Goal: Information Seeking & Learning: Learn about a topic

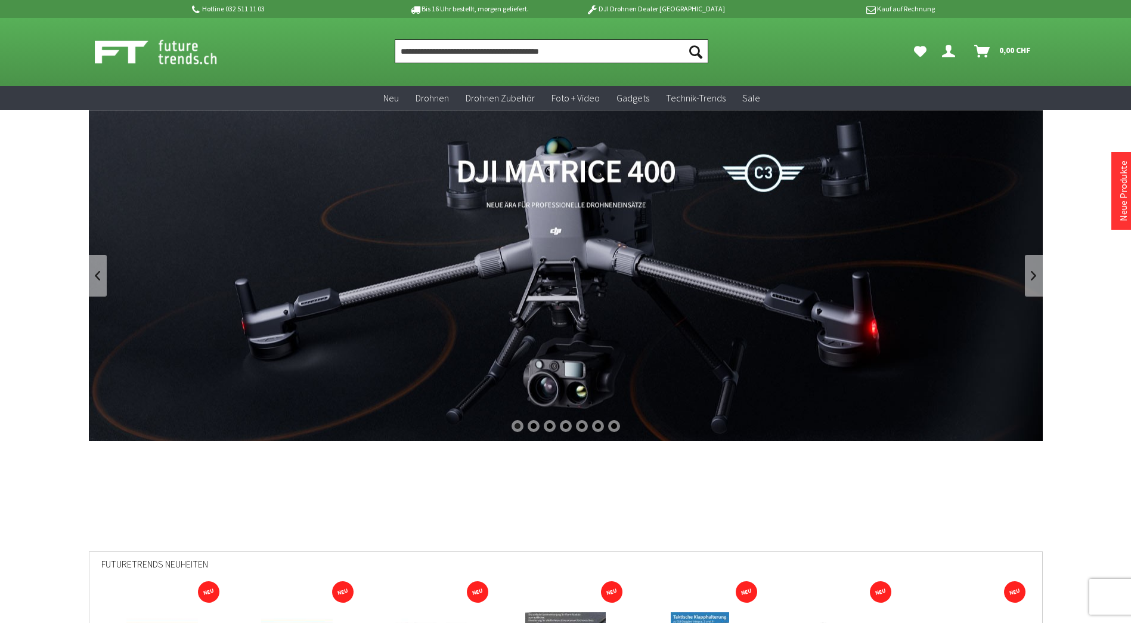
click at [447, 44] on input "Produkt, Marke, Kategorie, EAN, Artikelnummer…" at bounding box center [552, 51] width 314 height 24
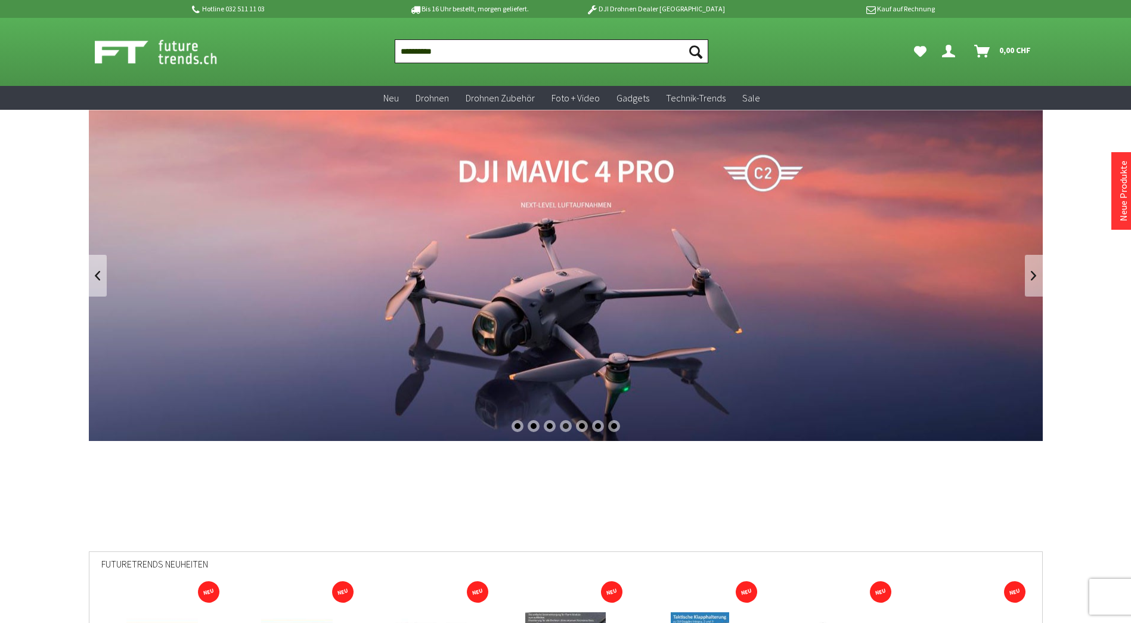
click at [472, 49] on input "**********" at bounding box center [552, 51] width 314 height 24
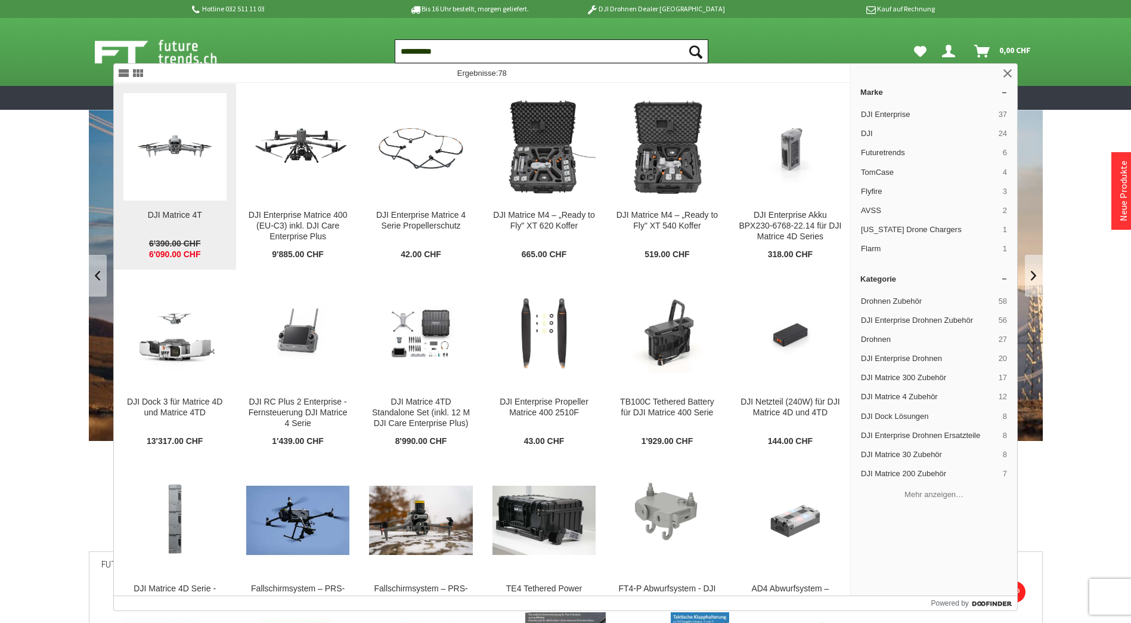
type input "**********"
click at [190, 139] on img at bounding box center [174, 146] width 103 height 58
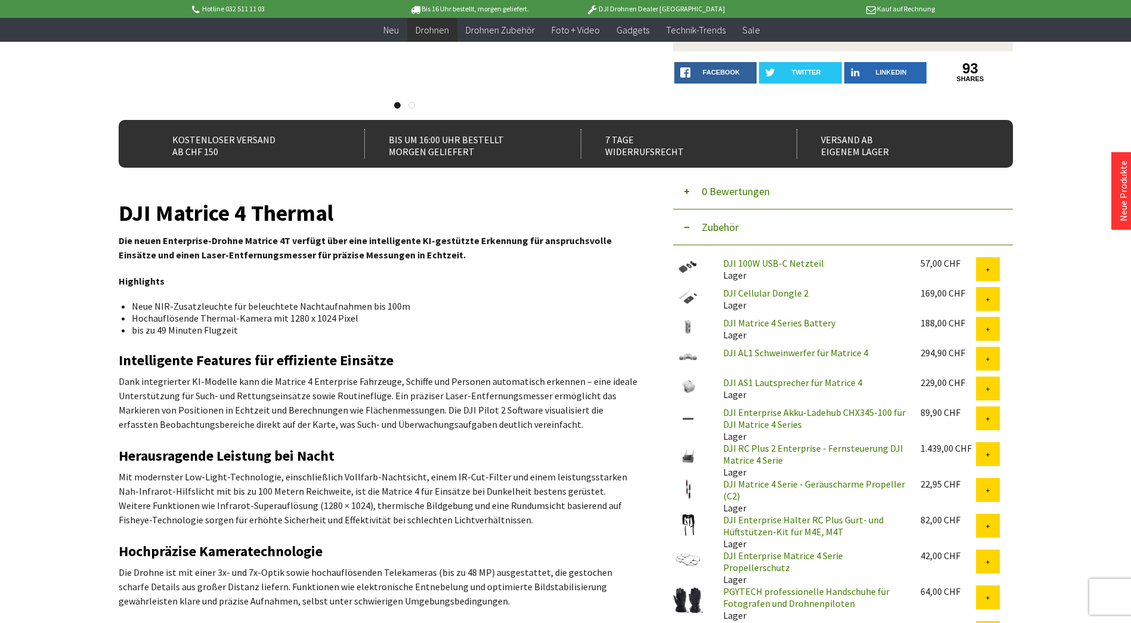
scroll to position [119, 0]
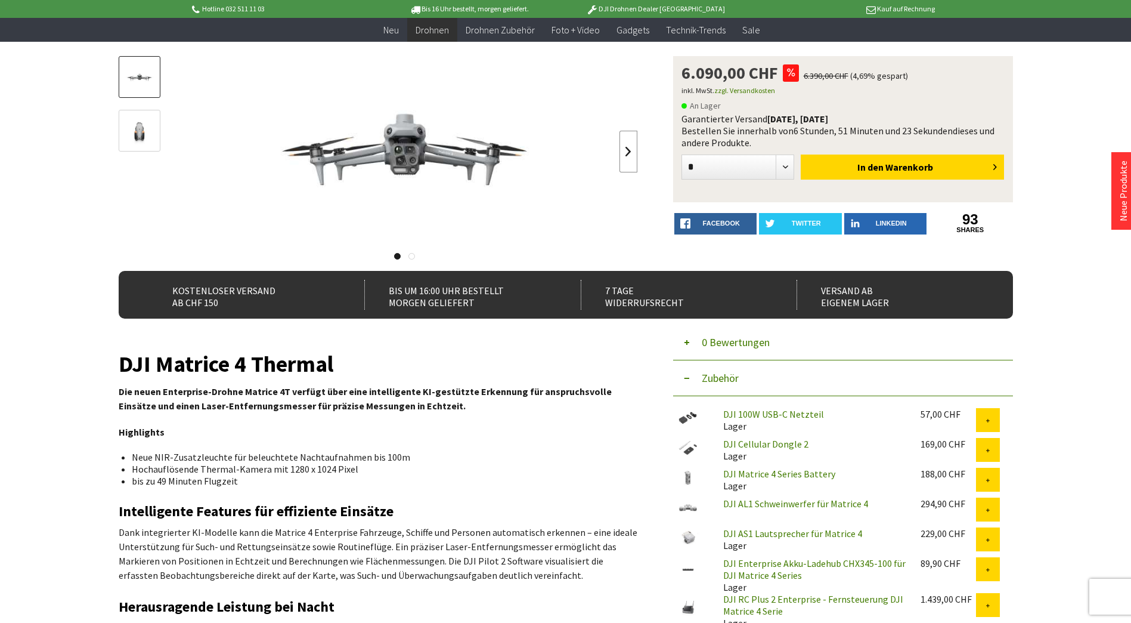
click at [628, 155] on link at bounding box center [629, 152] width 18 height 42
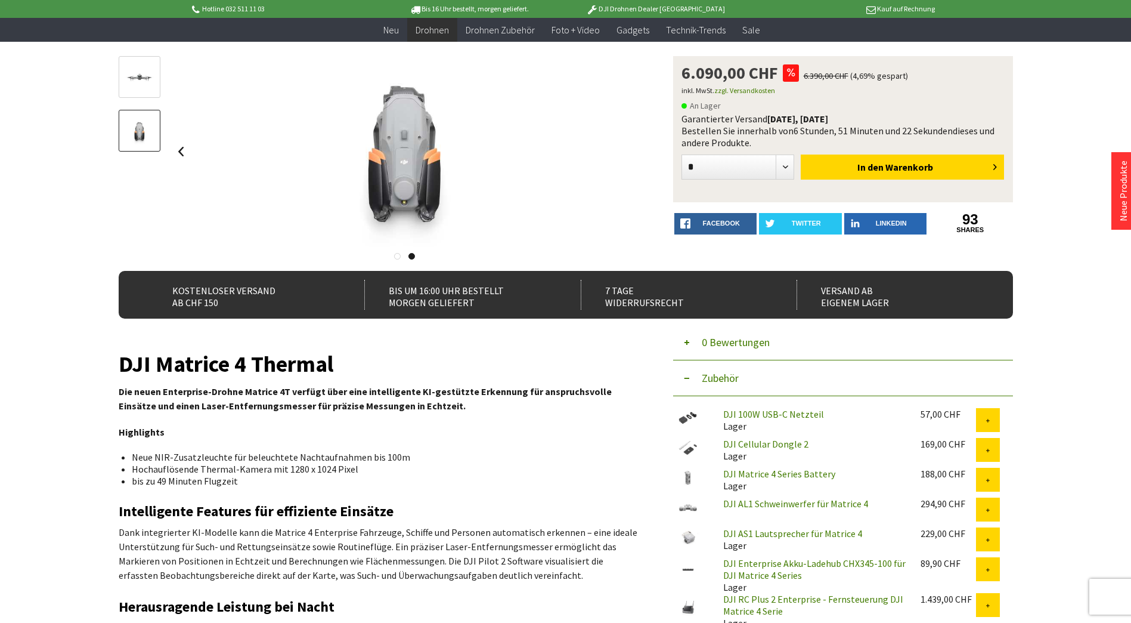
click at [628, 155] on div at bounding box center [405, 151] width 466 height 191
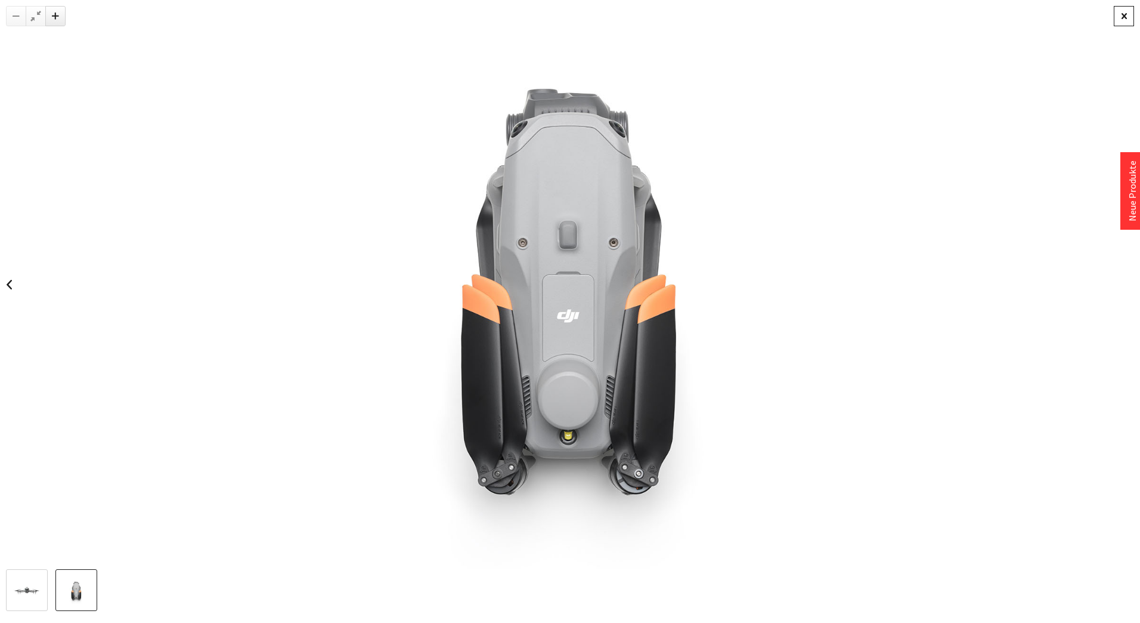
click at [1116, 20] on div at bounding box center [1124, 16] width 20 height 20
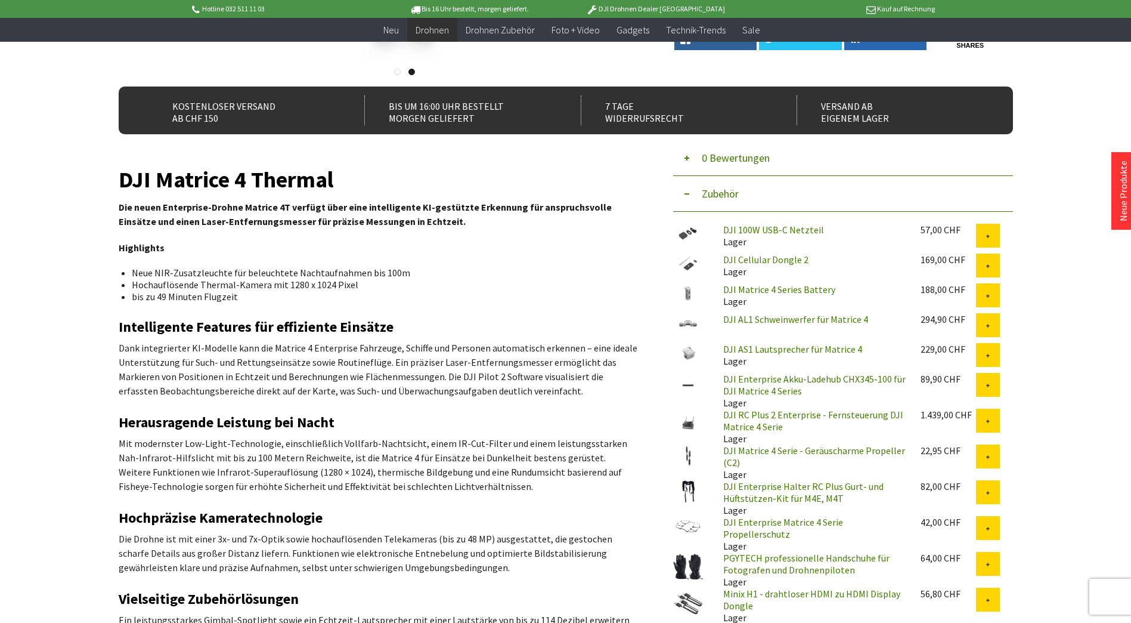
scroll to position [298, 0]
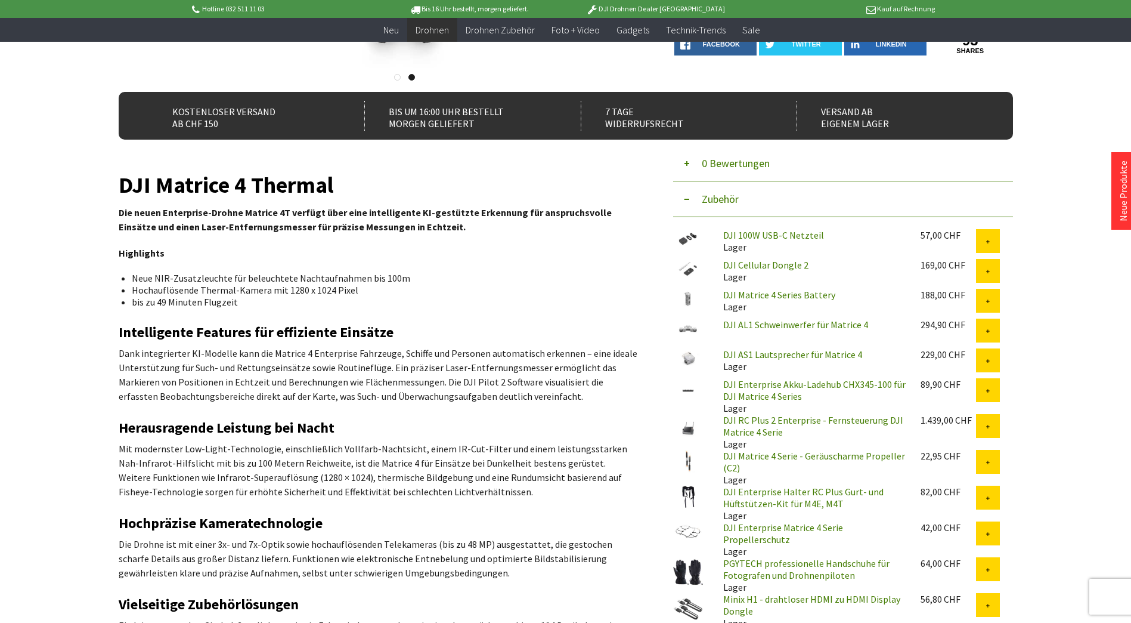
click at [757, 298] on link "DJI Matrice 4 Series Battery" at bounding box center [779, 295] width 112 height 12
click at [741, 390] on link "DJI Enterprise Akku-Ladehub CHX345-100 für DJI Matrice 4 Series" at bounding box center [814, 390] width 182 height 24
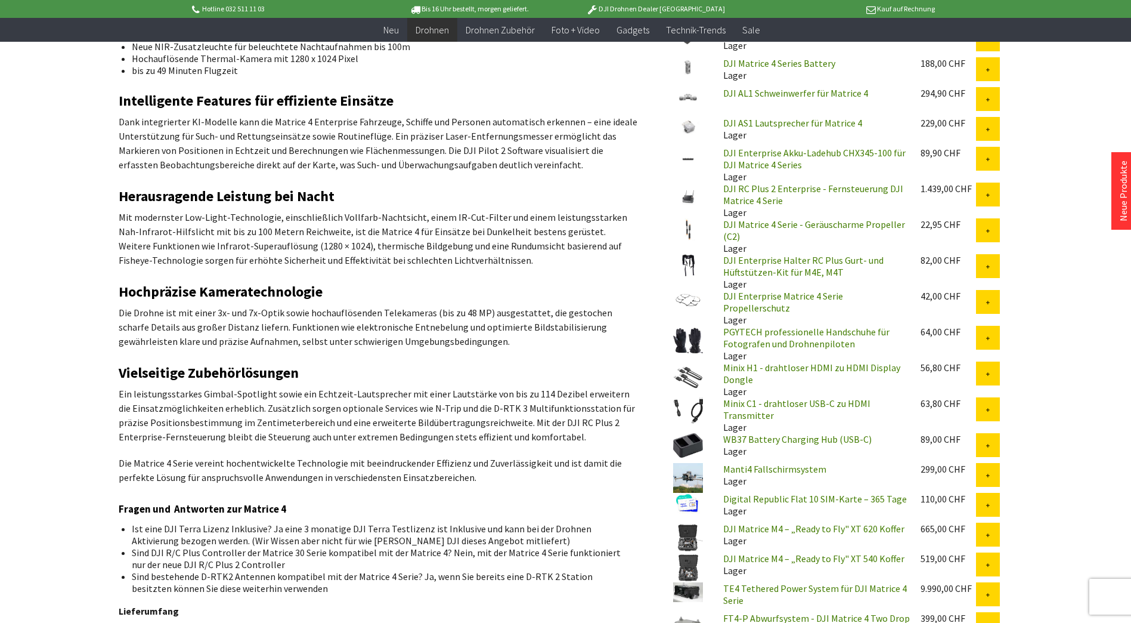
scroll to position [537, 0]
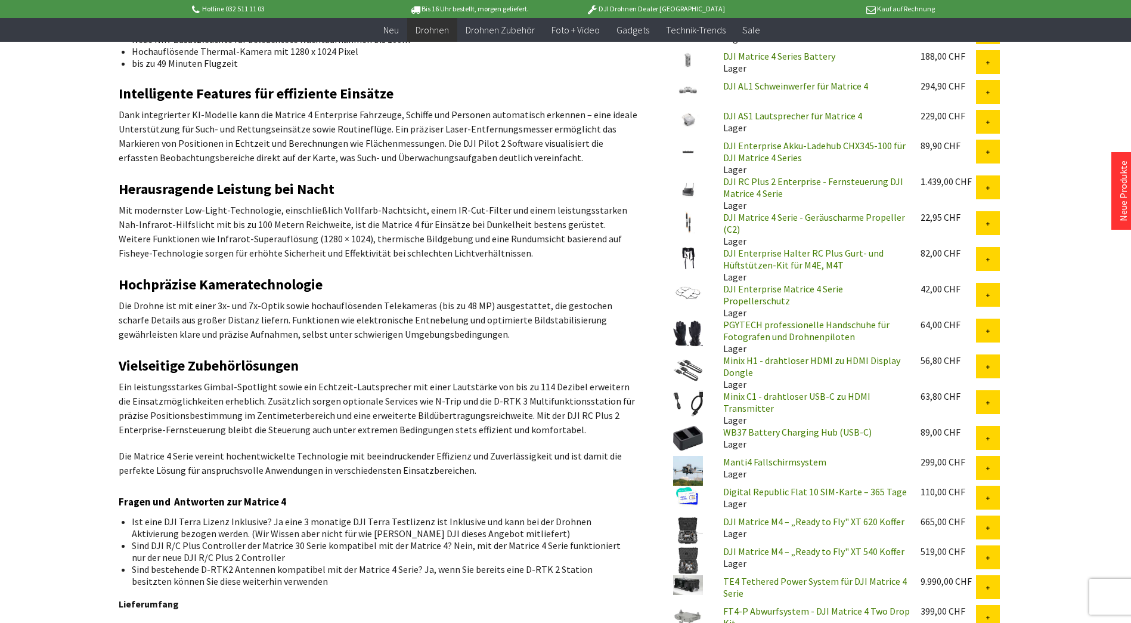
click at [781, 359] on link "Minix H1 - drahtloser HDMI zu HDMI Display Dongle" at bounding box center [811, 366] width 177 height 24
click at [764, 429] on link "WB37 Battery Charging Hub (USB-C)" at bounding box center [797, 432] width 148 height 12
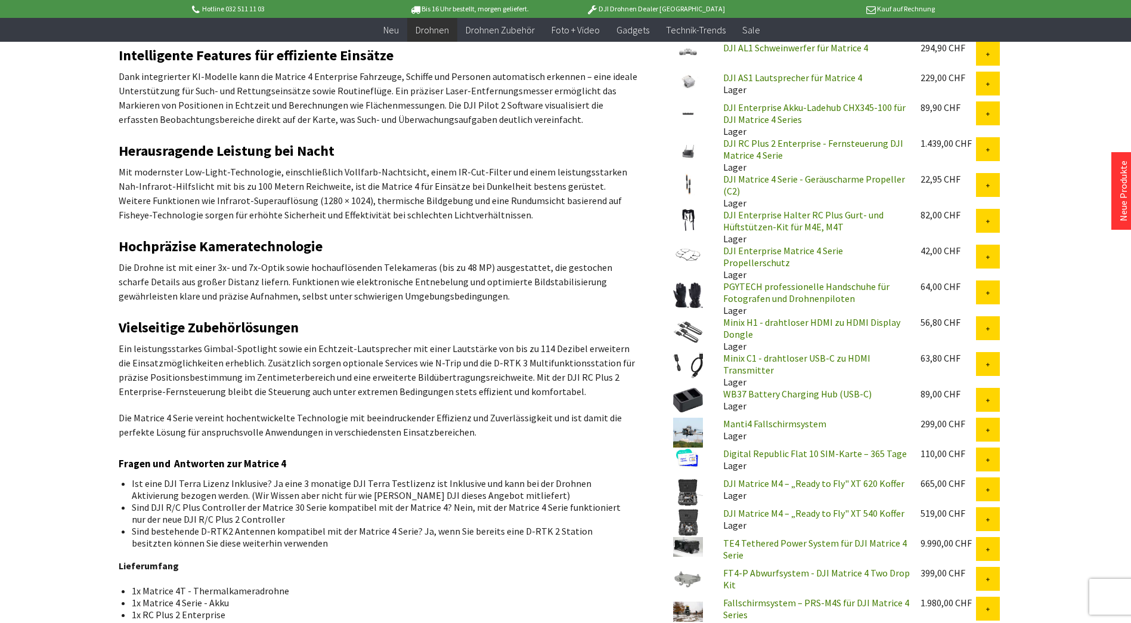
scroll to position [596, 0]
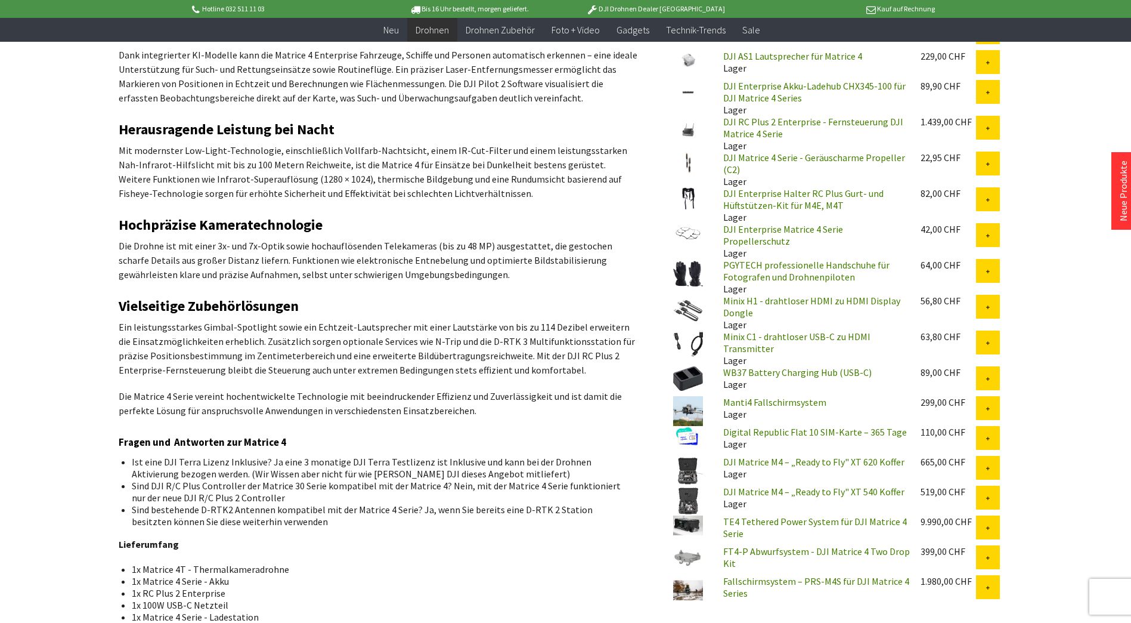
click at [768, 518] on link "TE4 Tethered Power System für DJI Matrice 4 Serie" at bounding box center [815, 527] width 184 height 24
click at [766, 545] on link "FT4-P Abwurfsystem - DJI Matrice 4 Two Drop Kit" at bounding box center [816, 557] width 187 height 24
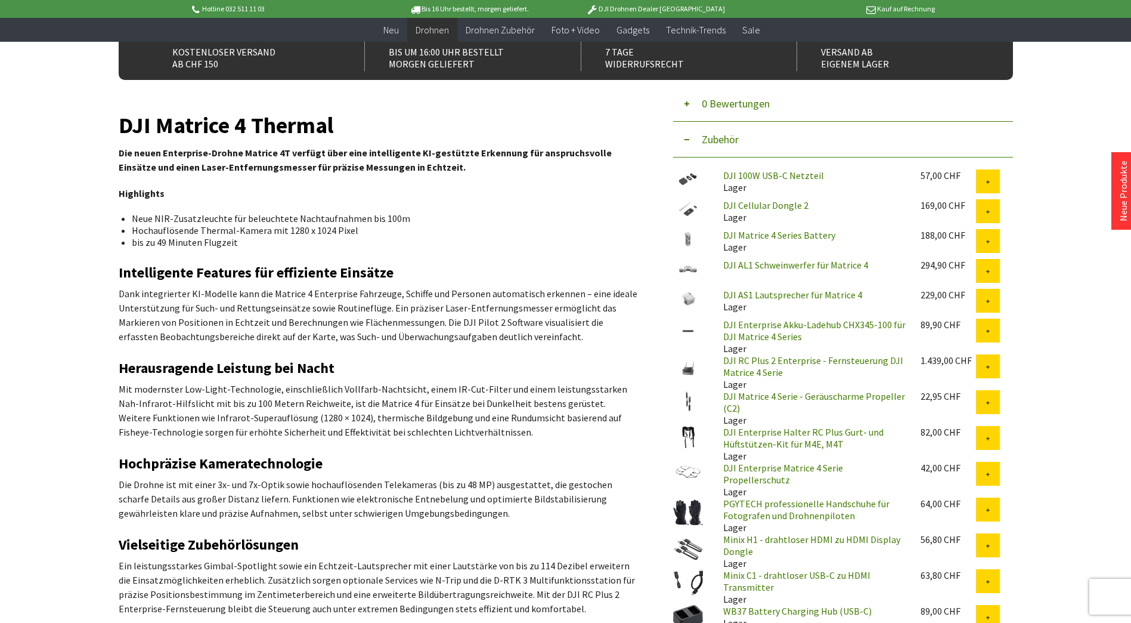
scroll to position [417, 0]
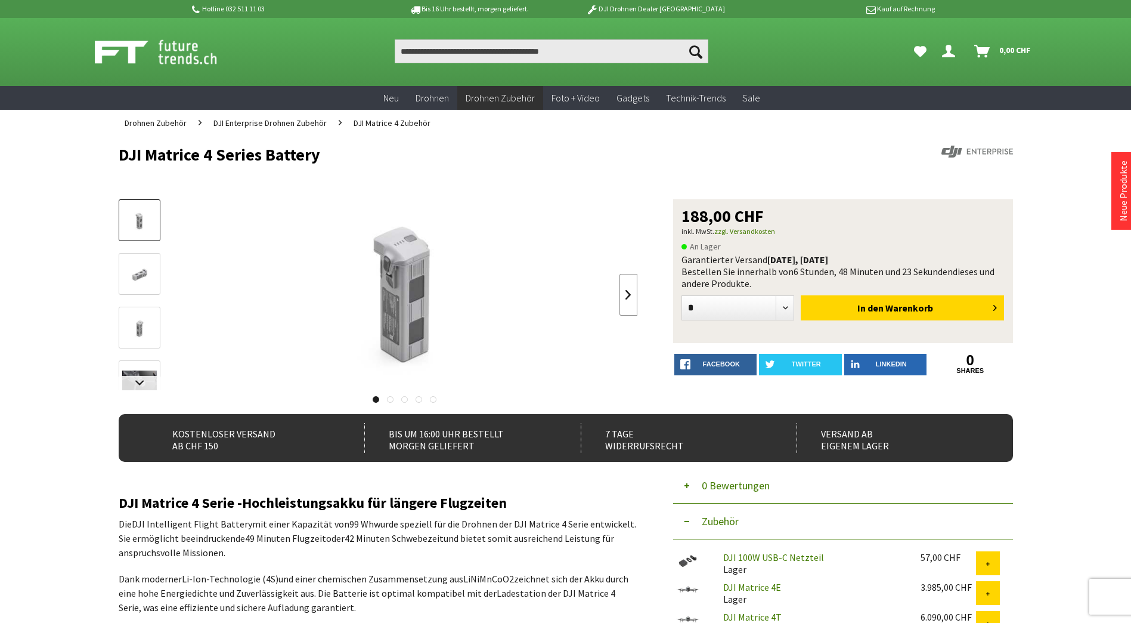
click at [633, 298] on link at bounding box center [629, 295] width 18 height 42
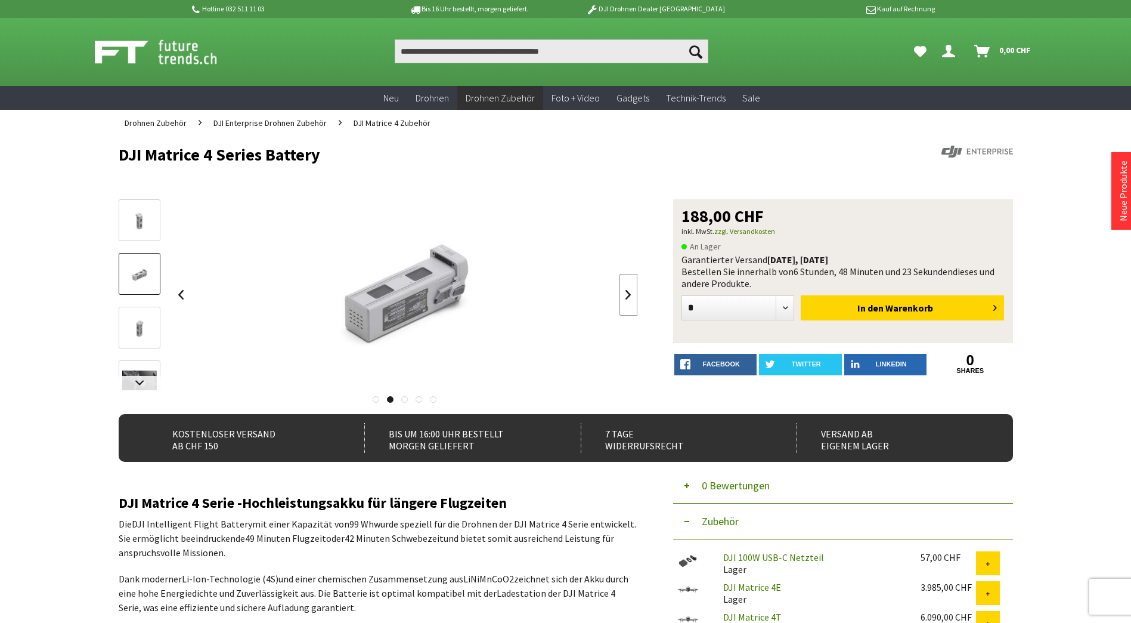
click at [633, 298] on link at bounding box center [629, 295] width 18 height 42
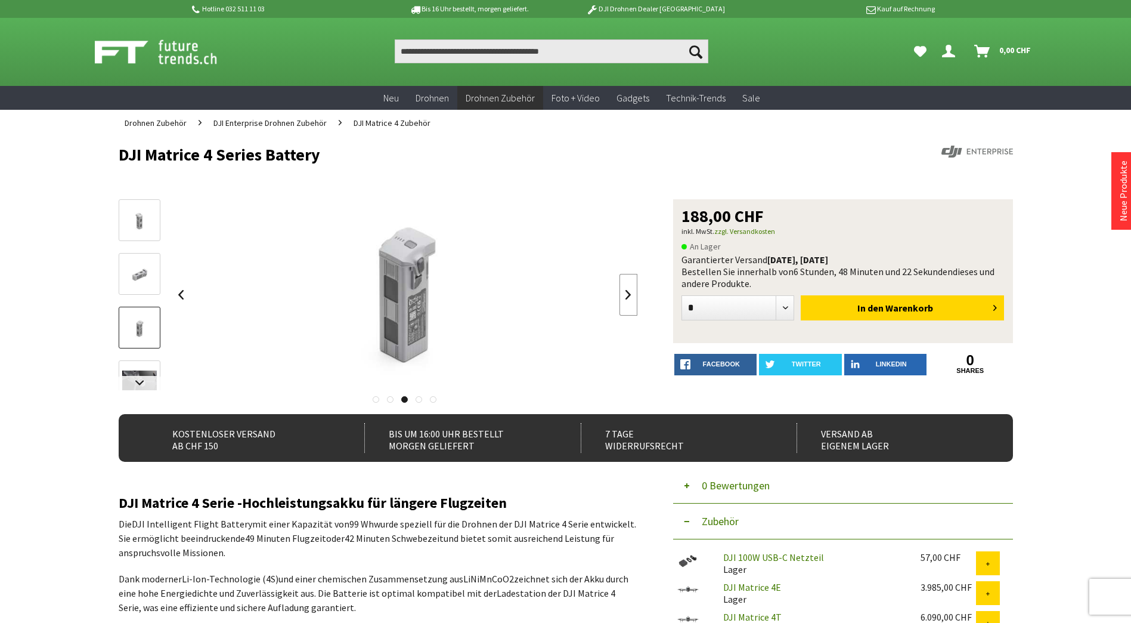
click at [633, 298] on link at bounding box center [629, 295] width 18 height 42
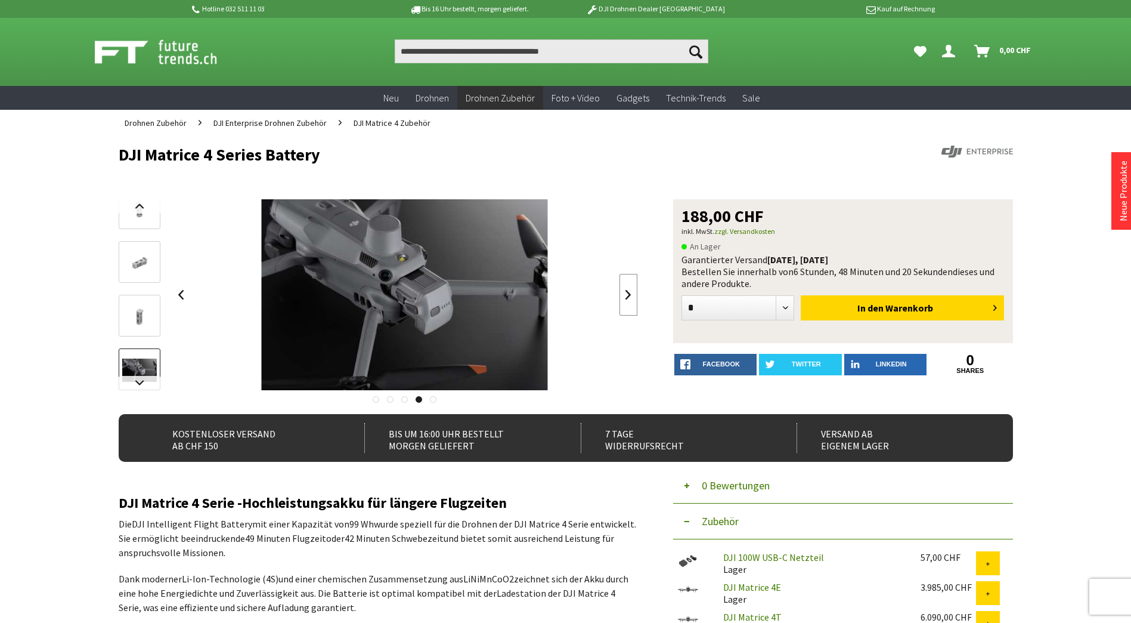
click at [633, 298] on link at bounding box center [629, 295] width 18 height 42
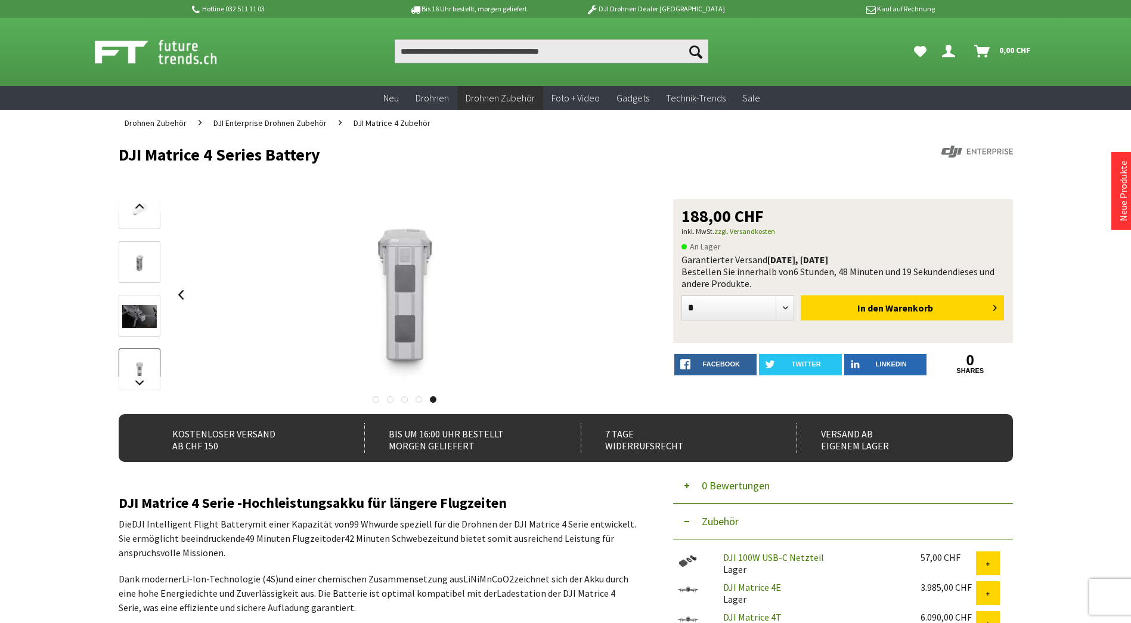
click at [633, 298] on div at bounding box center [405, 294] width 466 height 191
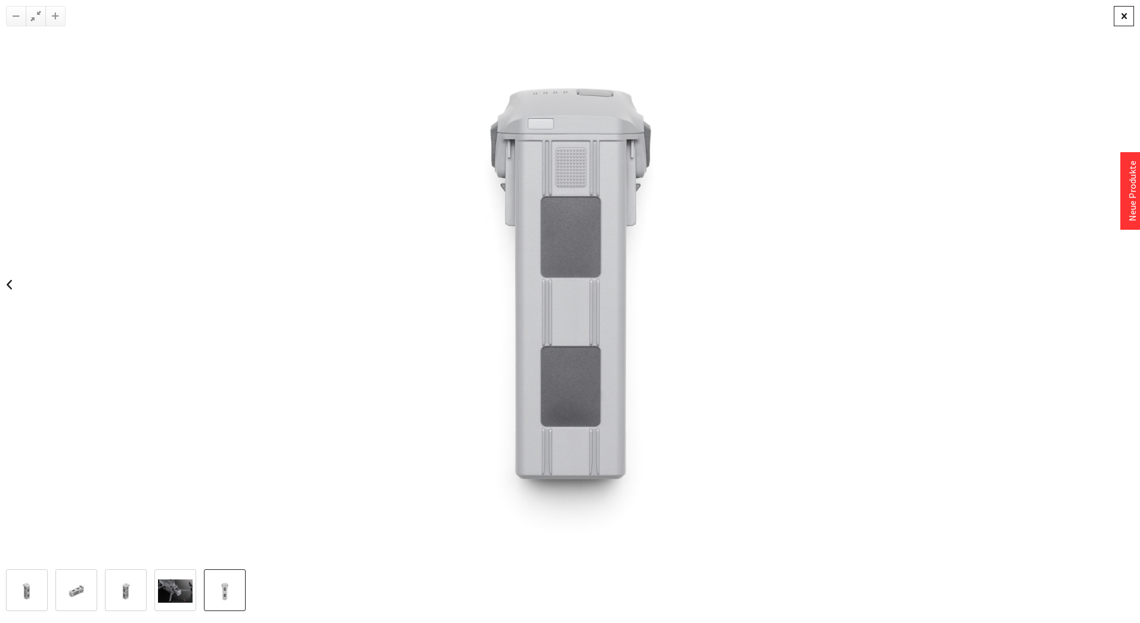
click at [1131, 14] on div at bounding box center [1124, 16] width 20 height 20
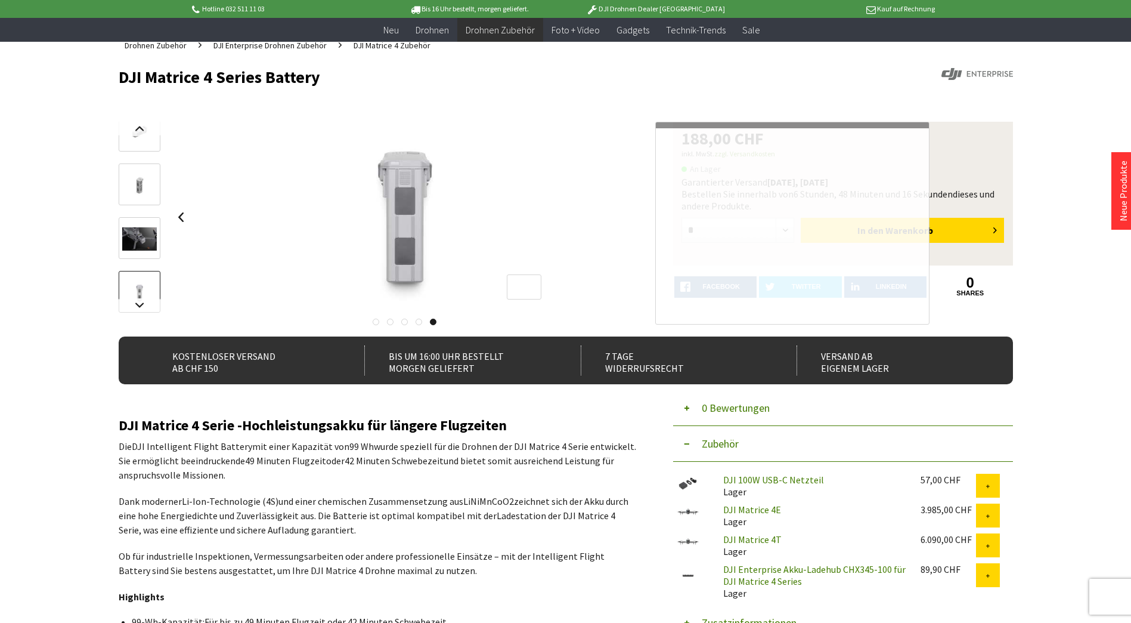
scroll to position [179, 0]
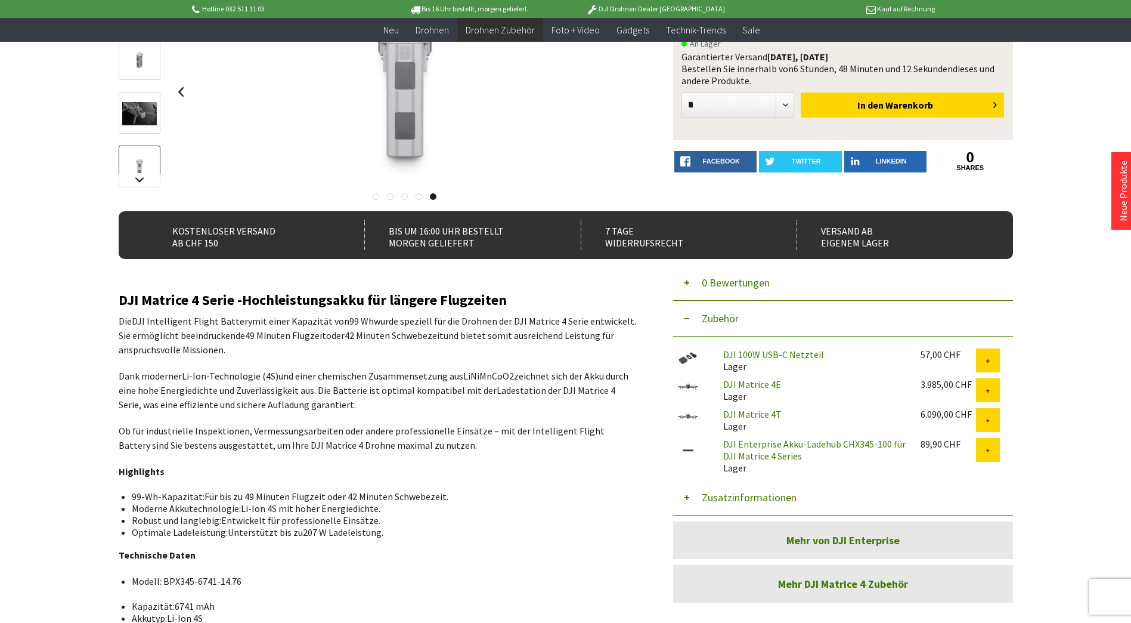
click at [765, 355] on link "DJI 100W USB-C Netzteil" at bounding box center [773, 354] width 101 height 12
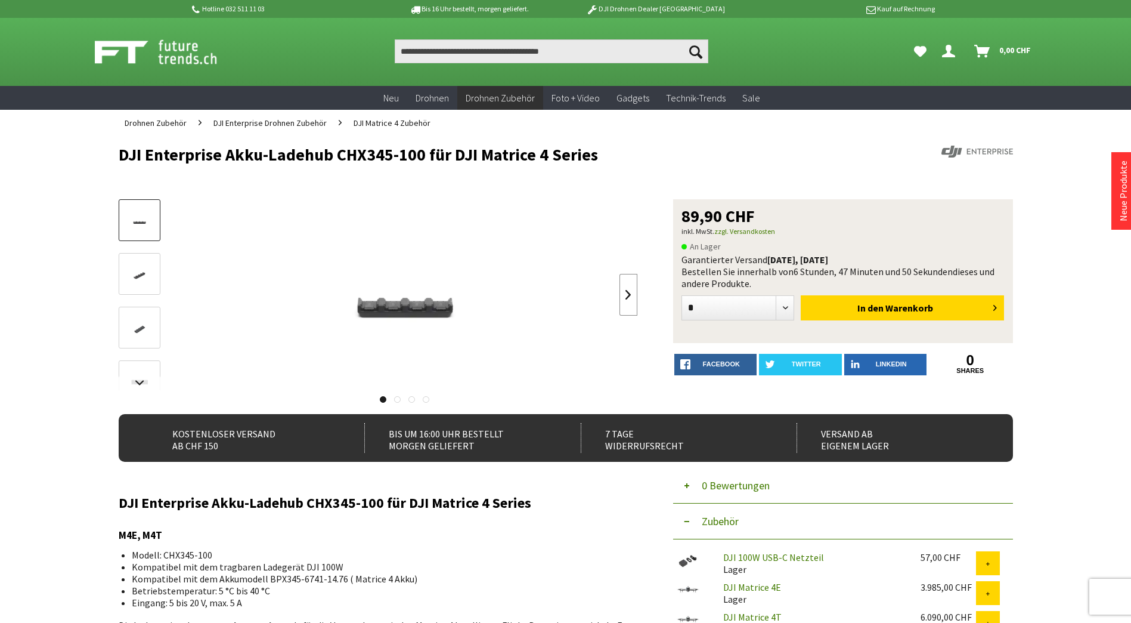
click at [627, 295] on link at bounding box center [629, 295] width 18 height 42
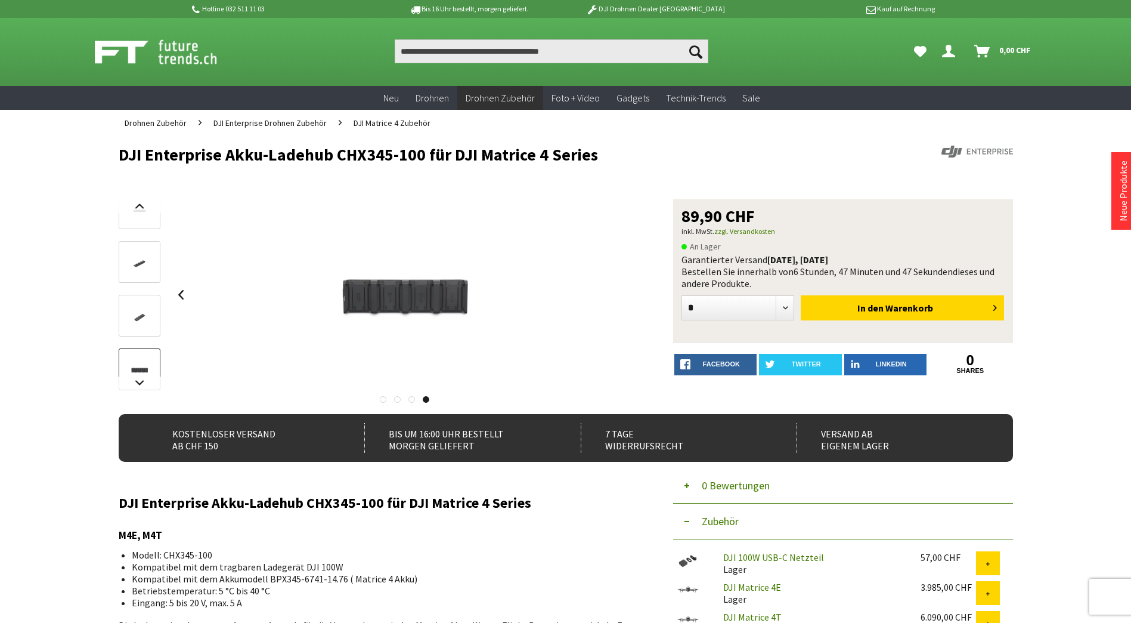
click at [627, 295] on div at bounding box center [405, 294] width 466 height 191
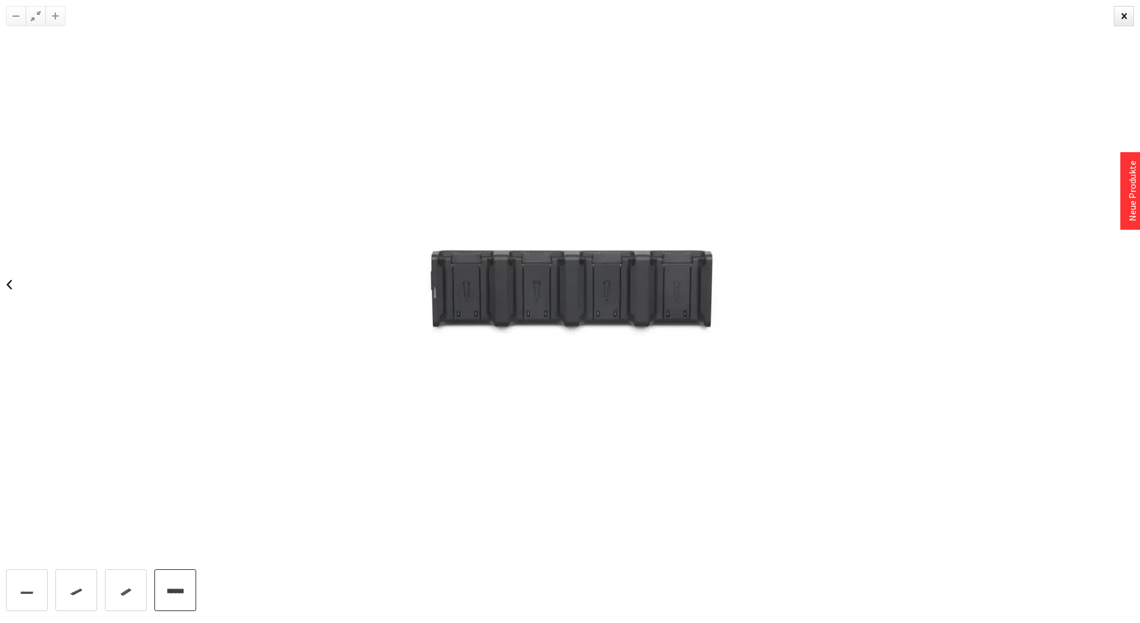
drag, startPoint x: 1127, startPoint y: 22, endPoint x: 1092, endPoint y: 63, distance: 53.7
click at [1125, 25] on div at bounding box center [1124, 16] width 20 height 20
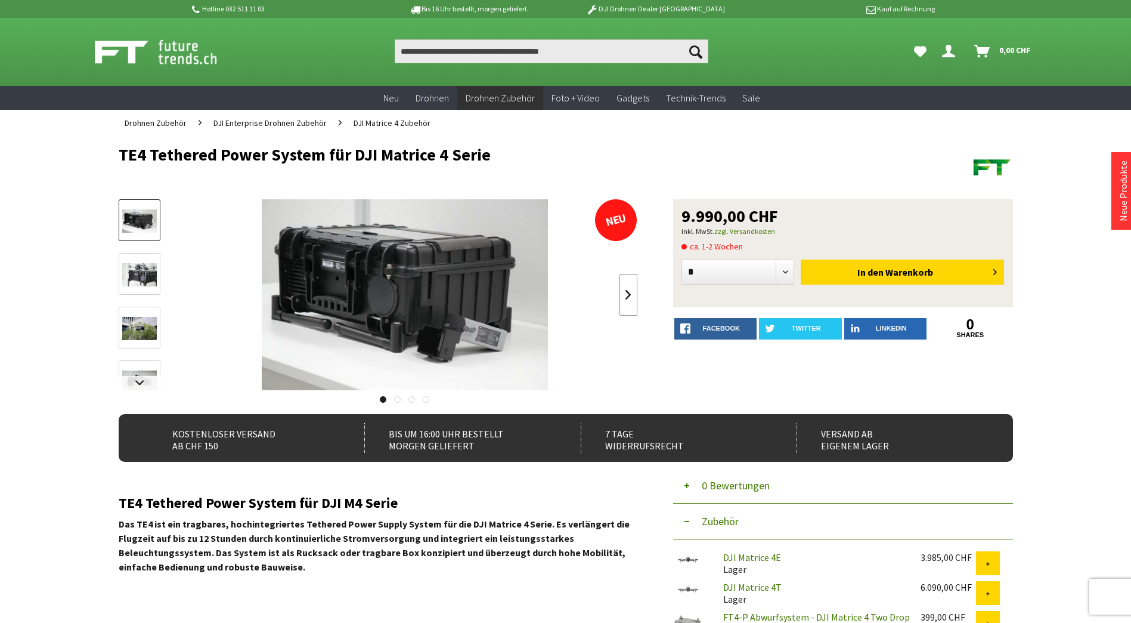
click at [626, 292] on link at bounding box center [629, 295] width 18 height 42
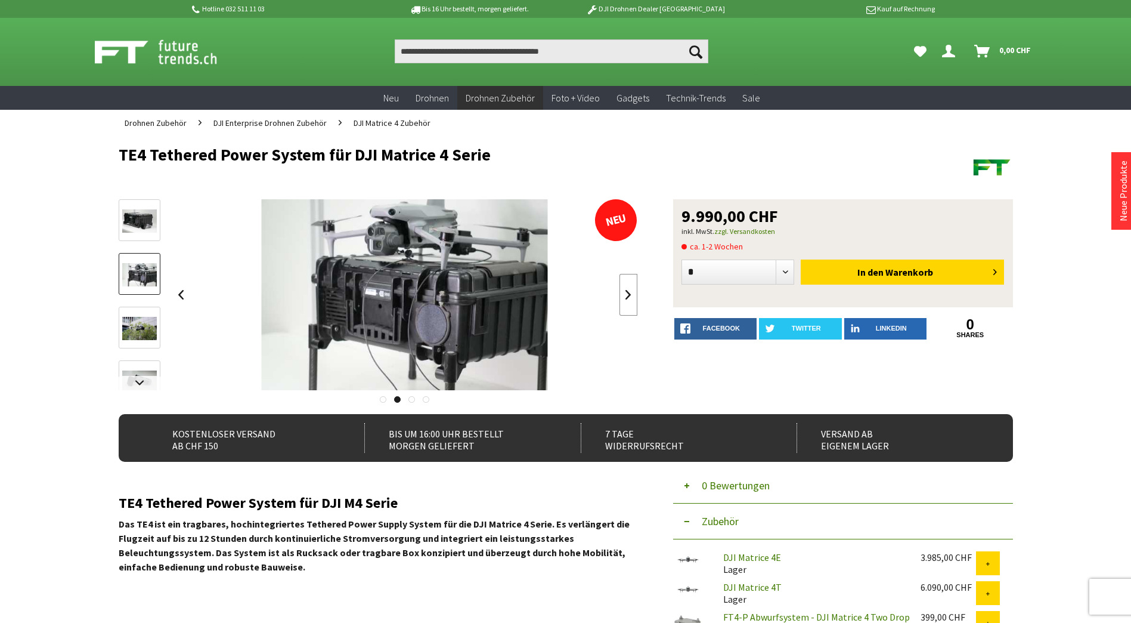
click at [626, 292] on link at bounding box center [629, 295] width 18 height 42
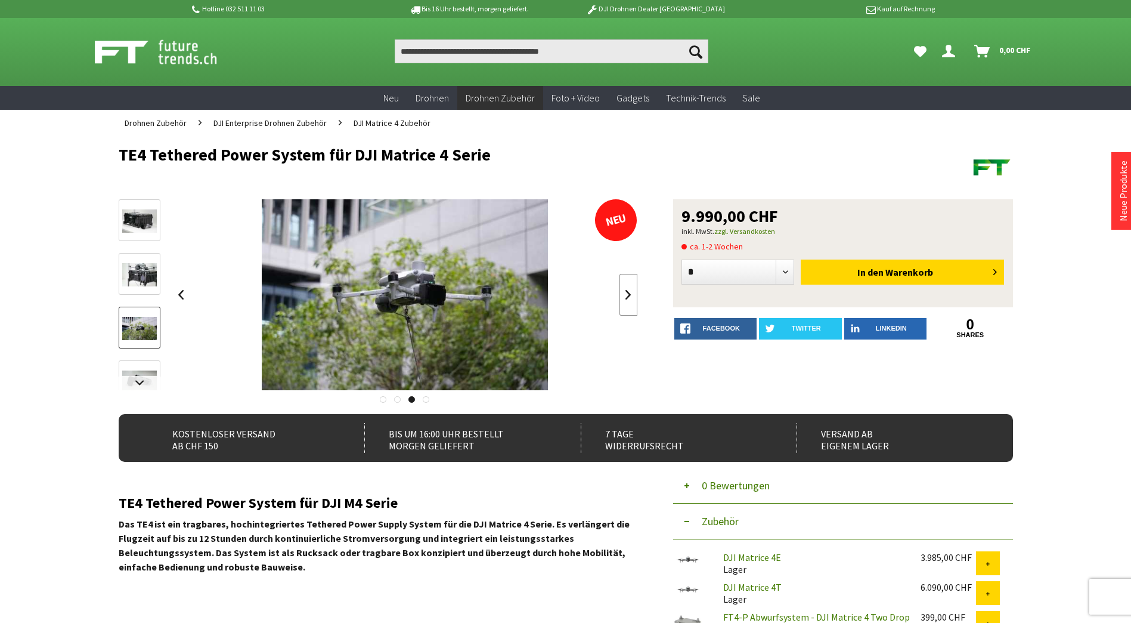
click at [626, 292] on link at bounding box center [629, 295] width 18 height 42
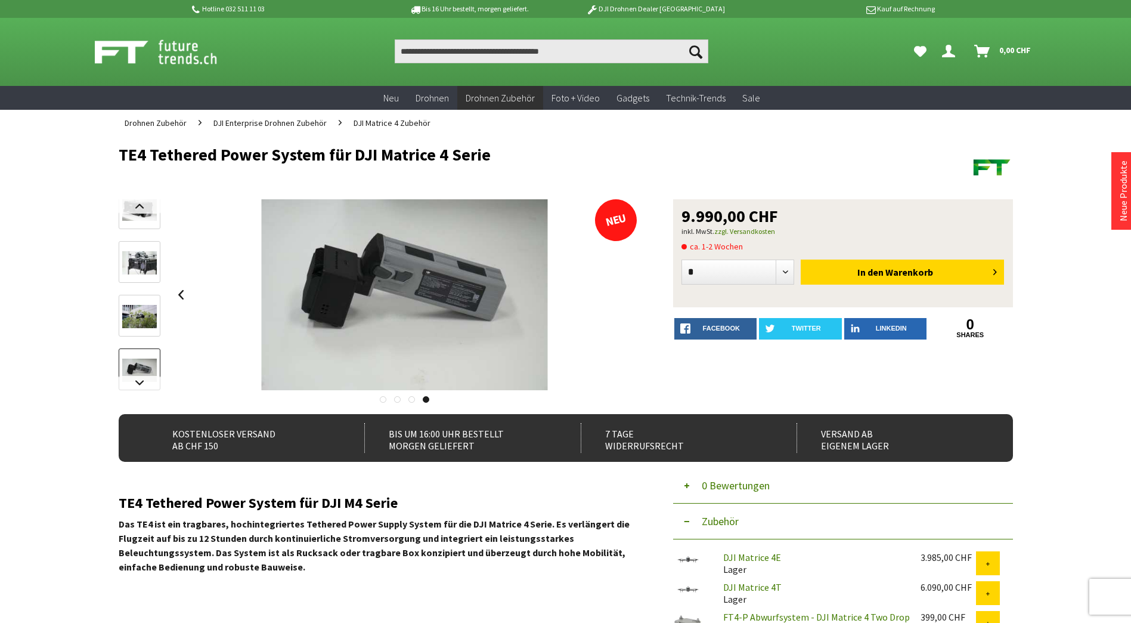
click at [626, 292] on div at bounding box center [405, 294] width 466 height 191
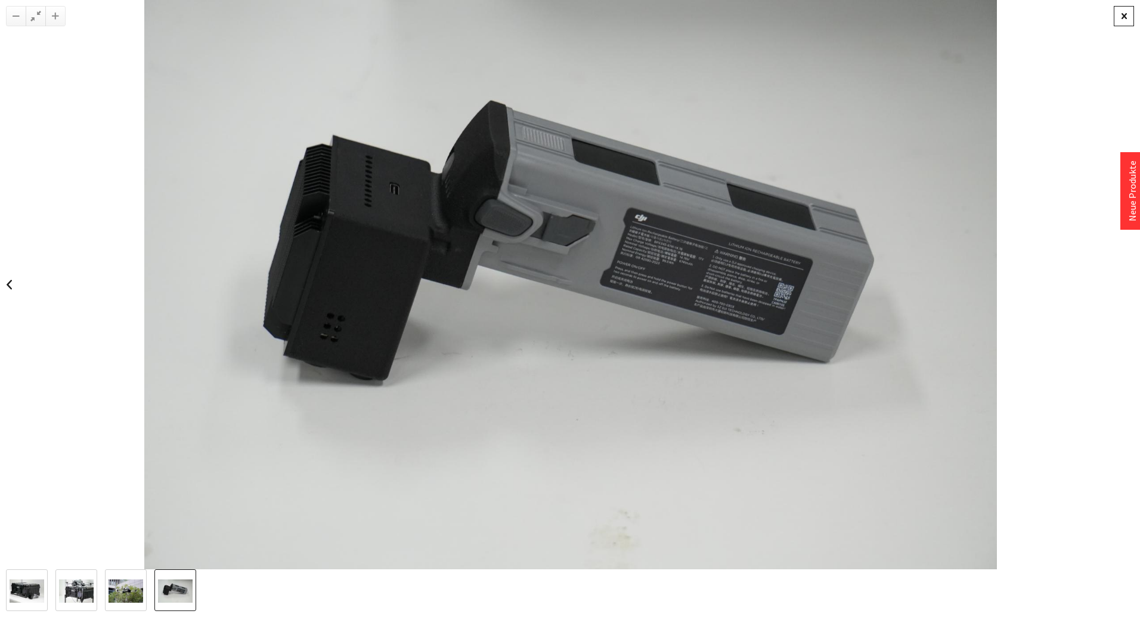
click at [1114, 23] on div at bounding box center [570, 311] width 1140 height 623
click at [1119, 23] on div at bounding box center [1124, 16] width 20 height 20
